Goal: Task Accomplishment & Management: Complete application form

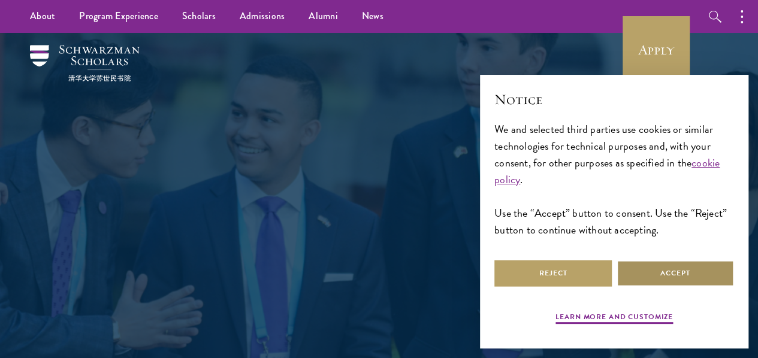
click at [663, 270] on button "Accept" at bounding box center [674, 273] width 117 height 27
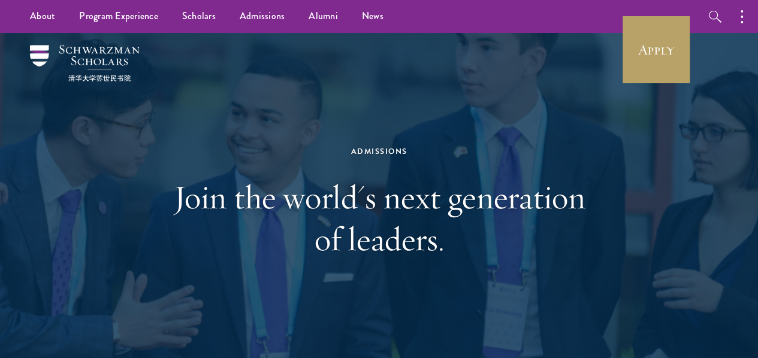
click at [391, 190] on h1 "Join the world's next generation of leaders." at bounding box center [379, 218] width 413 height 84
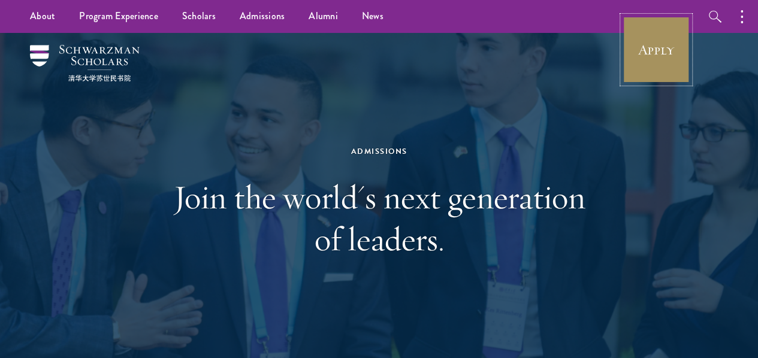
click at [666, 65] on link "Apply" at bounding box center [655, 49] width 67 height 67
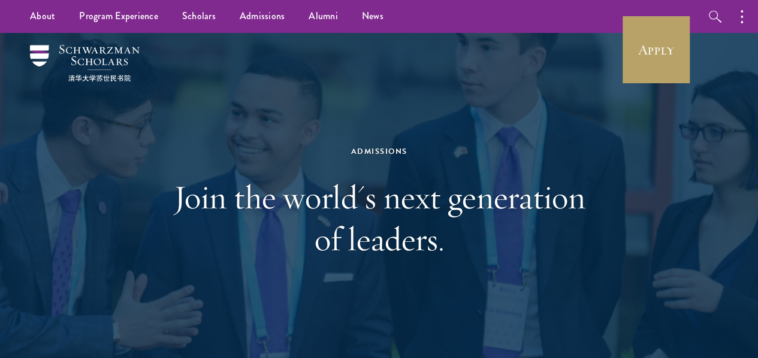
drag, startPoint x: 649, startPoint y: 256, endPoint x: 758, endPoint y: 25, distance: 255.6
click at [649, 256] on div "Admissions Join the world's next generation of leaders." at bounding box center [379, 202] width 686 height 338
click at [592, 285] on div "Admissions Join the world's next generation of leaders." at bounding box center [379, 202] width 686 height 338
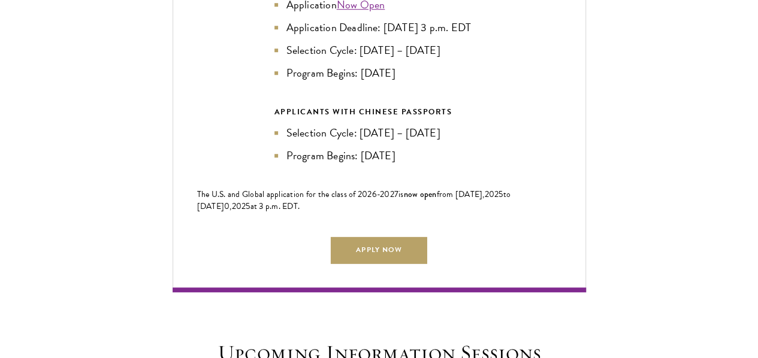
scroll to position [2816, 0]
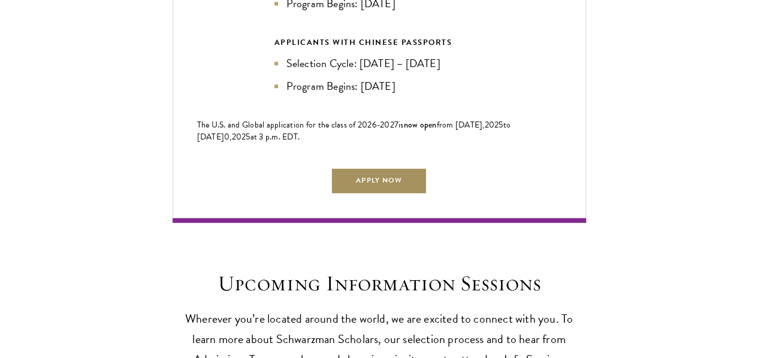
click at [386, 167] on link "Apply Now" at bounding box center [379, 180] width 96 height 27
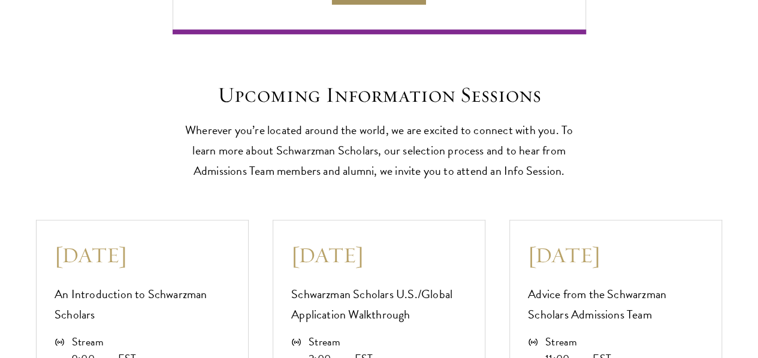
scroll to position [3006, 0]
